Goal: Transaction & Acquisition: Purchase product/service

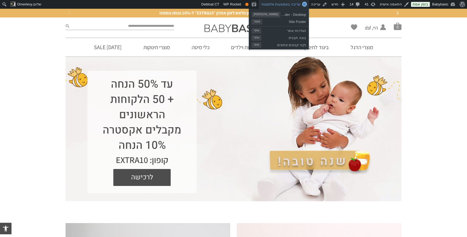
click at [300, 5] on span "עריכה באמצעות אלמנטור" at bounding box center [281, 4] width 40 height 4
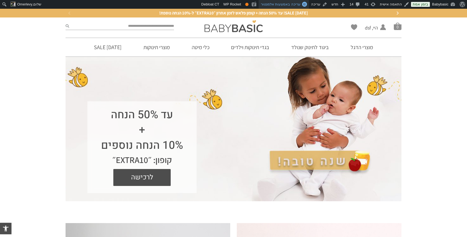
click at [292, 4] on span "עריכה באמצעות אלמנטור" at bounding box center [281, 4] width 40 height 4
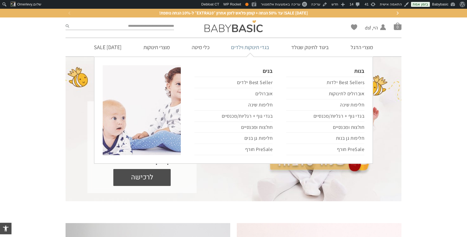
click at [265, 49] on link "בגדי תינוקות וילדים" at bounding box center [250, 47] width 55 height 19
